Goal: Find contact information: Find contact information

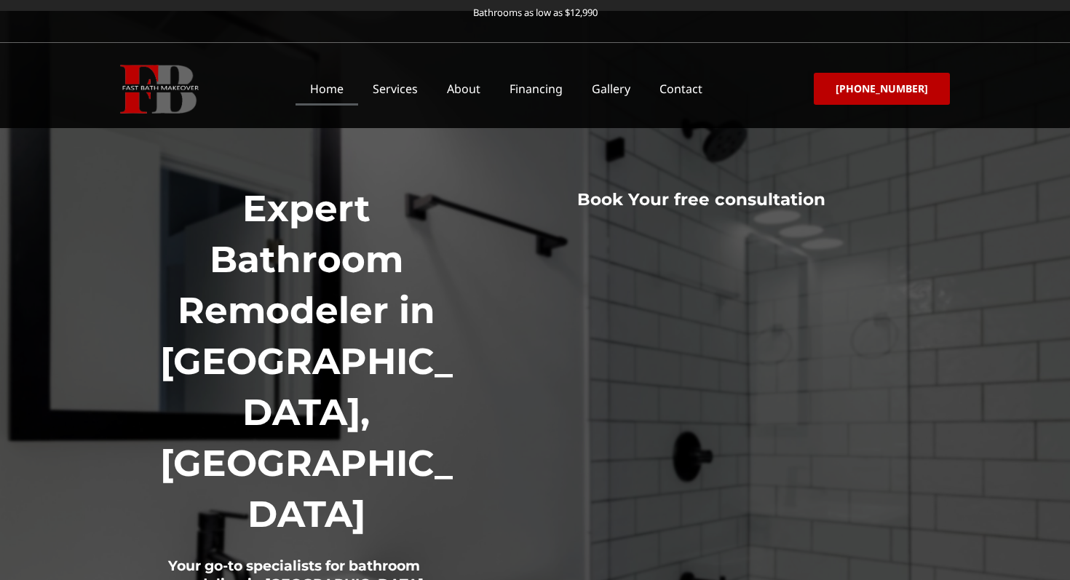
scroll to position [7, 0]
click at [686, 83] on link "Contact" at bounding box center [681, 88] width 72 height 33
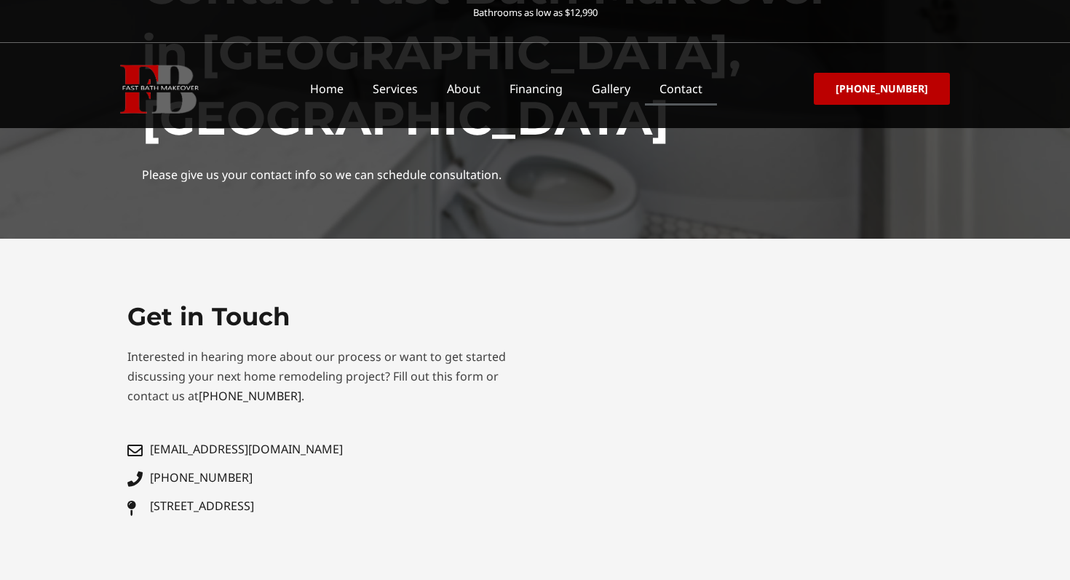
scroll to position [290, 0]
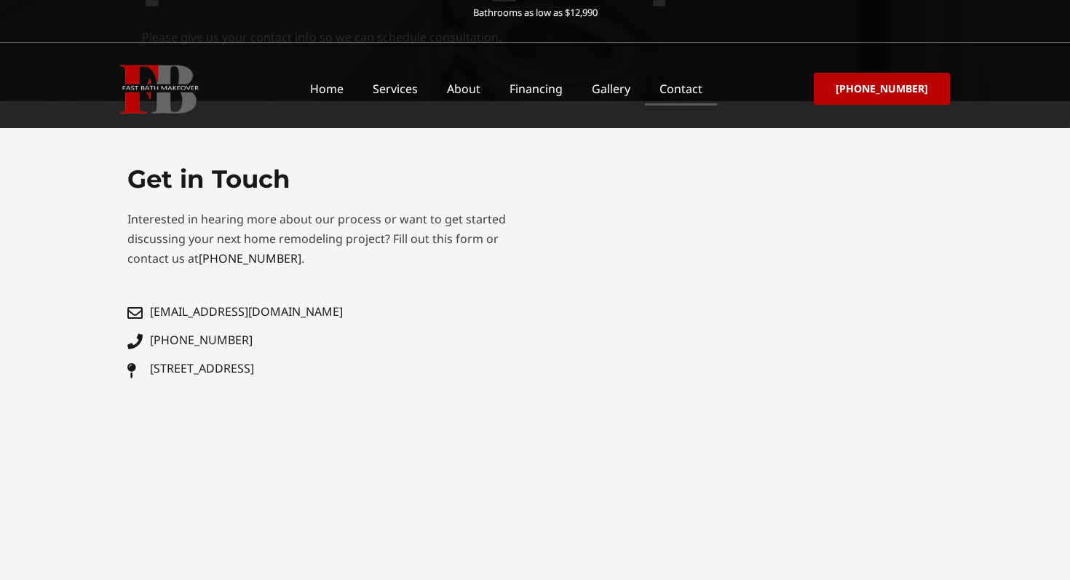
click at [357, 451] on div "Get in Touch Interested in hearing more about our process or want to get starte…" at bounding box center [327, 404] width 415 height 496
copy link "admin@fastbathmakeover.com"
click at [344, 518] on div "Get in Touch Interested in hearing more about our process or want to get starte…" at bounding box center [327, 404] width 415 height 496
copy link "2025 Riverside Ste 520 Dr Upper Arlington OH 43221"
